Goal: Task Accomplishment & Management: Manage account settings

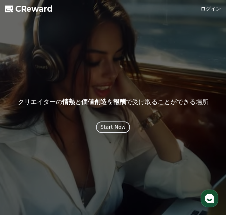
click at [210, 16] on div at bounding box center [113, 107] width 226 height 215
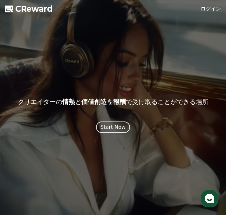
click at [210, 6] on link "ログイン" at bounding box center [210, 9] width 20 height 8
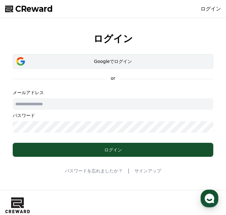
click at [117, 63] on div "Googleでログイン" at bounding box center [113, 61] width 182 height 6
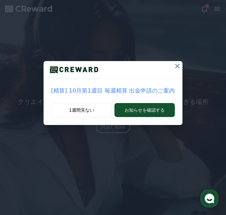
click at [175, 64] on icon at bounding box center [177, 66] width 8 height 8
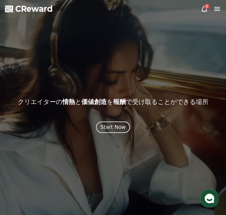
click at [215, 8] on icon at bounding box center [217, 9] width 8 height 8
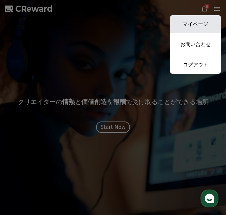
click at [200, 26] on link "マイページ" at bounding box center [195, 24] width 51 height 18
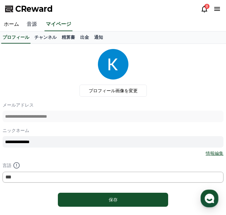
click at [36, 23] on link "音源" at bounding box center [32, 24] width 18 height 13
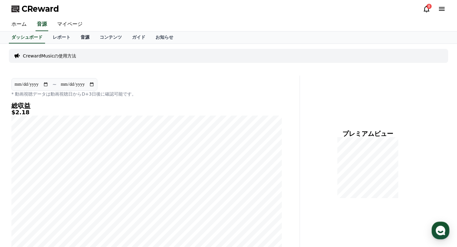
click at [88, 37] on link "音源" at bounding box center [85, 37] width 19 height 12
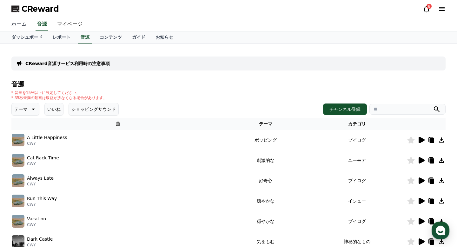
click at [22, 24] on link "ホーム" at bounding box center [18, 24] width 25 height 13
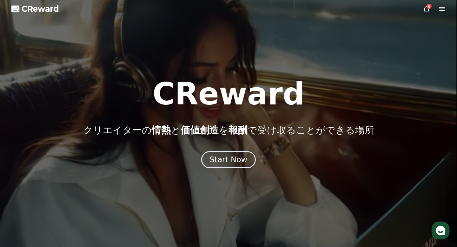
click at [225, 5] on icon at bounding box center [442, 9] width 8 height 8
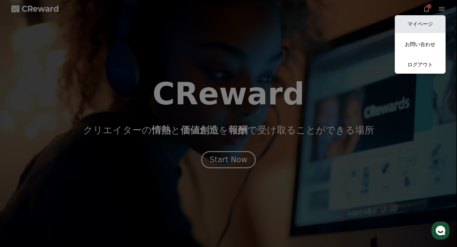
click at [225, 20] on link "マイページ" at bounding box center [420, 24] width 51 height 18
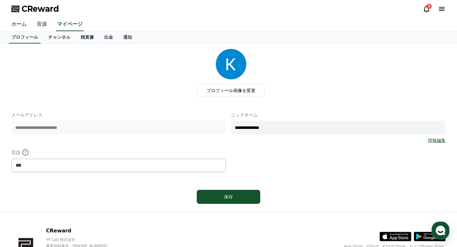
click at [43, 21] on link "音源" at bounding box center [42, 24] width 20 height 13
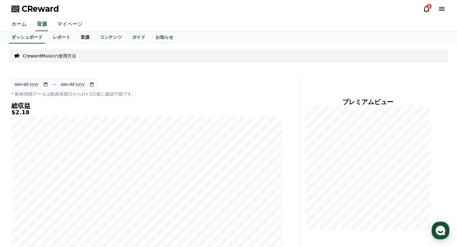
click at [82, 37] on link "音源" at bounding box center [85, 37] width 19 height 12
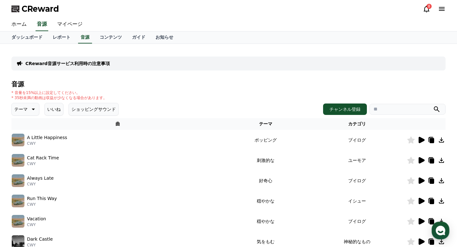
click at [34, 109] on icon at bounding box center [33, 110] width 3 height 2
click at [225, 109] on input "search" at bounding box center [408, 109] width 76 height 11
type input "*"
click at [225, 105] on button "submit" at bounding box center [437, 109] width 8 height 8
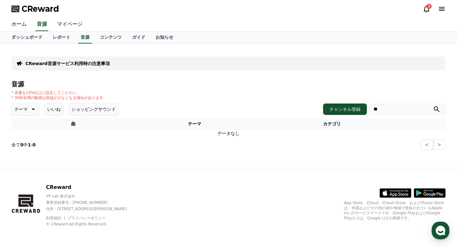
type input "*"
click at [225, 105] on button "submit" at bounding box center [437, 109] width 8 height 8
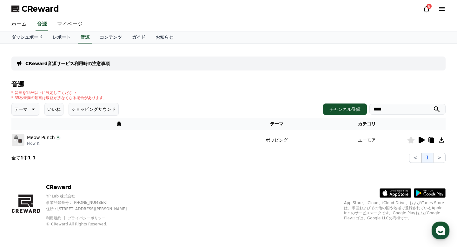
click at [225, 139] on icon at bounding box center [422, 140] width 6 height 6
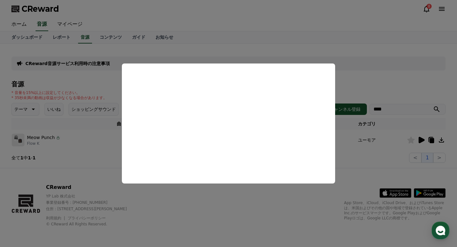
click at [104, 152] on button "close modal" at bounding box center [228, 123] width 457 height 247
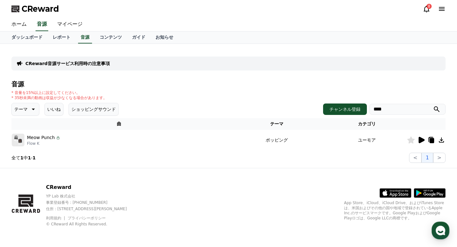
click at [225, 109] on input "****" at bounding box center [408, 109] width 76 height 11
type input "*"
type input "********"
click at [225, 105] on button "submit" at bounding box center [437, 109] width 8 height 8
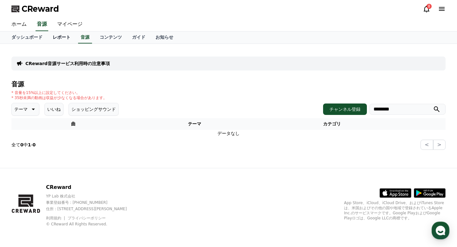
click at [59, 38] on link "レポート" at bounding box center [62, 37] width 28 height 12
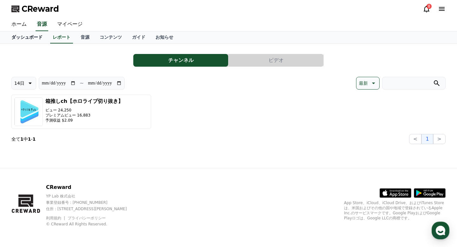
click at [23, 33] on link "ダッシュボード" at bounding box center [26, 37] width 41 height 12
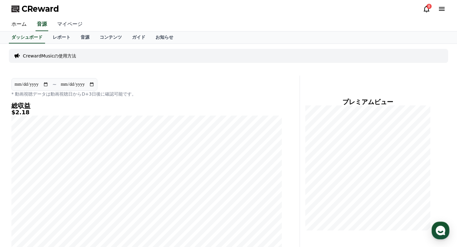
click at [67, 23] on link "マイページ" at bounding box center [70, 24] width 36 height 13
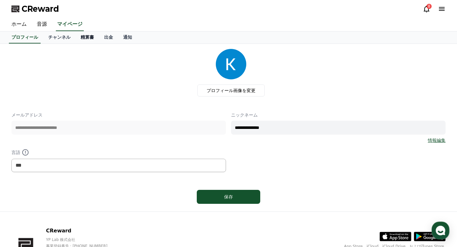
click at [87, 36] on link "精算書" at bounding box center [87, 37] width 23 height 12
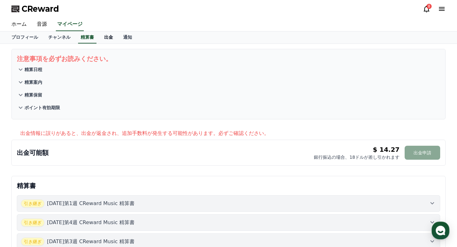
click at [110, 35] on link "出金" at bounding box center [108, 37] width 19 height 12
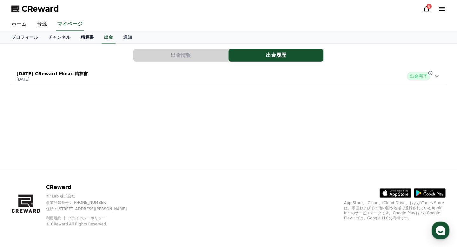
click at [86, 36] on link "精算書" at bounding box center [87, 37] width 23 height 12
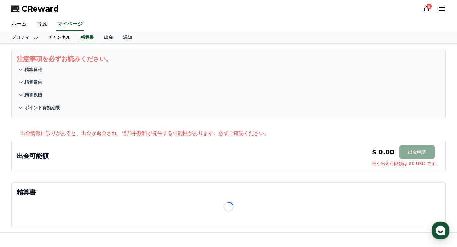
click at [60, 34] on link "チャンネル" at bounding box center [59, 37] width 32 height 12
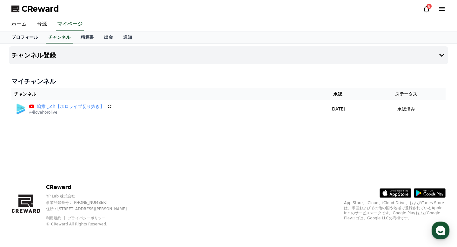
click at [30, 37] on link "プロフィール" at bounding box center [24, 37] width 37 height 12
